Goal: Information Seeking & Learning: Learn about a topic

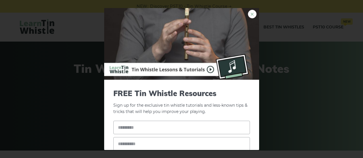
click at [250, 12] on link "×" at bounding box center [252, 14] width 9 height 9
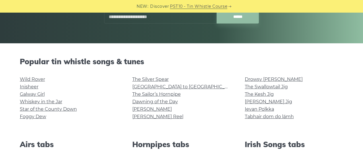
scroll to position [108, 0]
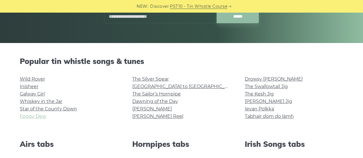
click at [38, 114] on link "Foggy Dew" at bounding box center [33, 116] width 26 height 5
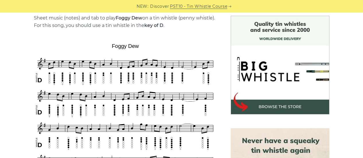
scroll to position [150, 0]
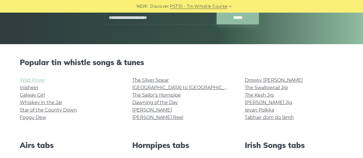
click at [38, 80] on link "Wild Rover" at bounding box center [32, 80] width 25 height 5
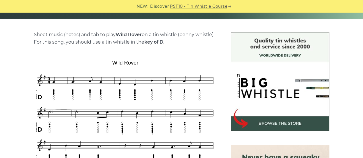
scroll to position [166, 0]
